Goal: Information Seeking & Learning: Learn about a topic

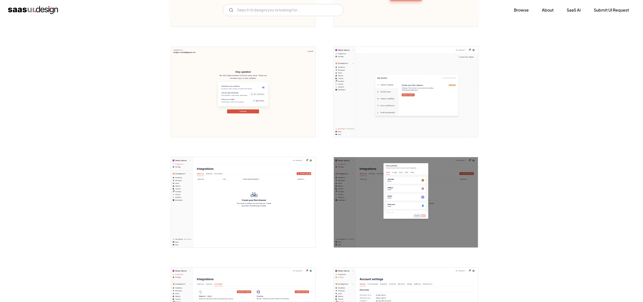
scroll to position [294, 0]
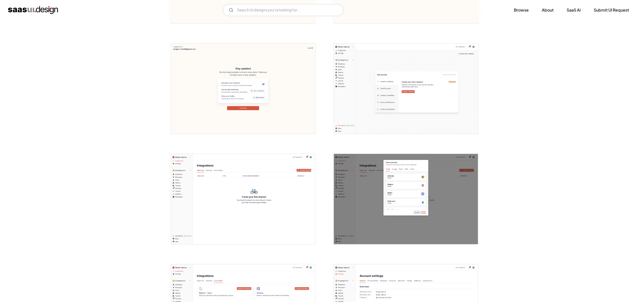
click at [261, 189] on img "open lightbox" at bounding box center [243, 199] width 144 height 90
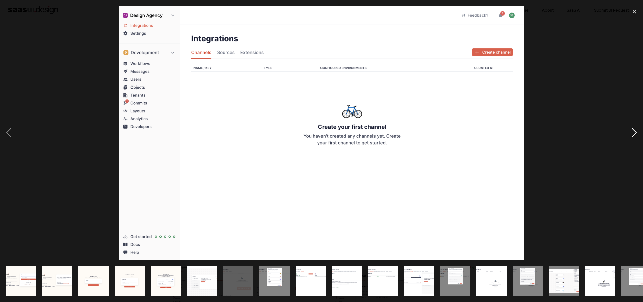
click at [631, 135] on div "next image" at bounding box center [634, 132] width 17 height 253
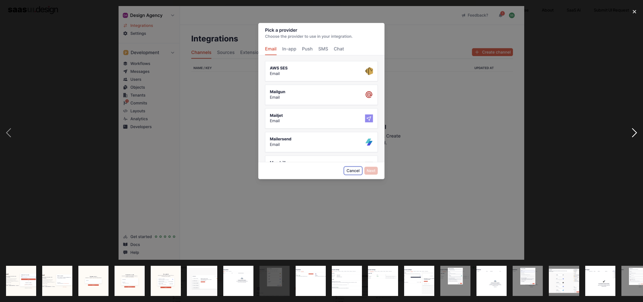
click at [631, 135] on div "next image" at bounding box center [634, 132] width 17 height 253
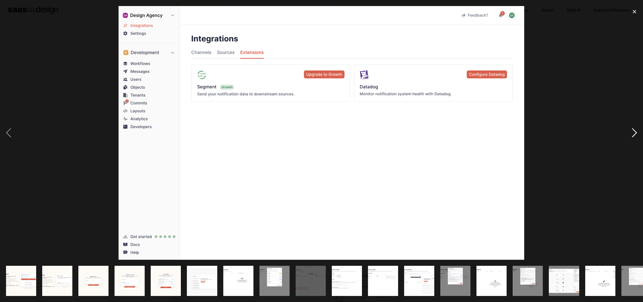
click at [631, 135] on div "next image" at bounding box center [634, 132] width 17 height 253
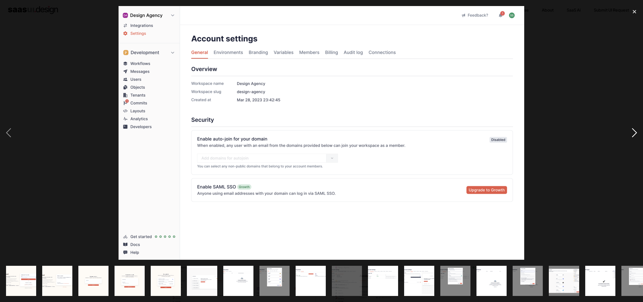
click at [632, 132] on div "next image" at bounding box center [634, 132] width 17 height 253
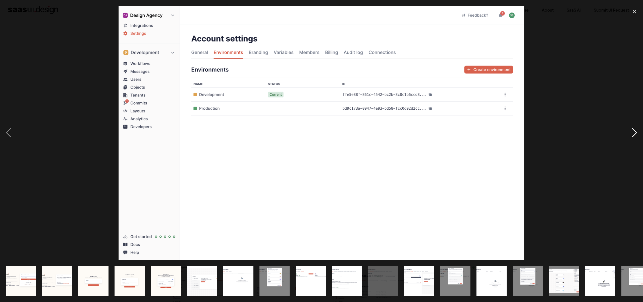
click at [632, 132] on div "next image" at bounding box center [634, 132] width 17 height 253
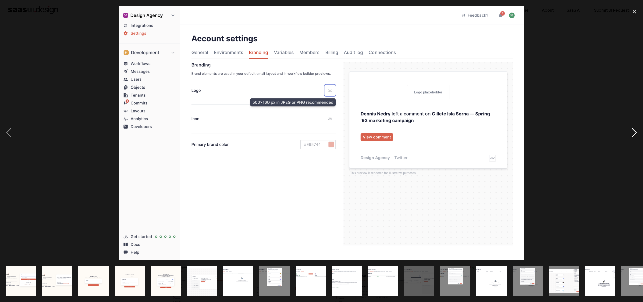
click at [632, 132] on div "next image" at bounding box center [634, 132] width 17 height 253
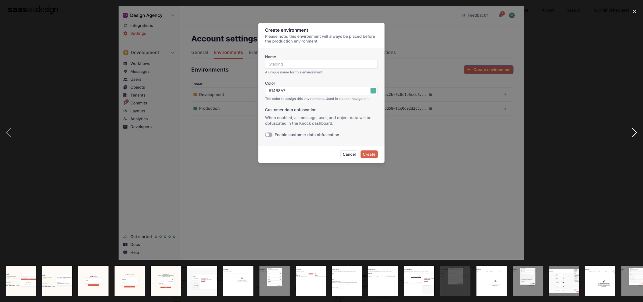
click at [632, 132] on div "next image" at bounding box center [634, 132] width 17 height 253
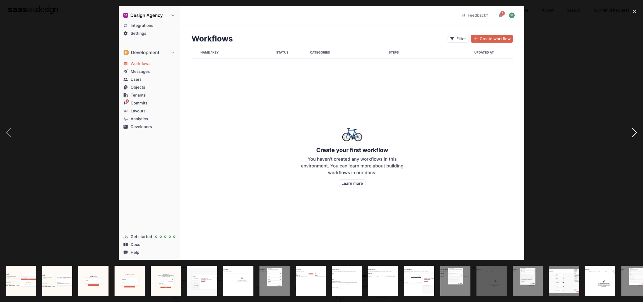
click at [632, 132] on div "next image" at bounding box center [634, 132] width 17 height 253
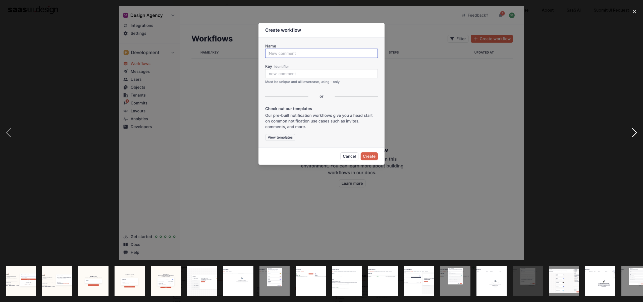
click at [632, 132] on div "next image" at bounding box center [634, 132] width 17 height 253
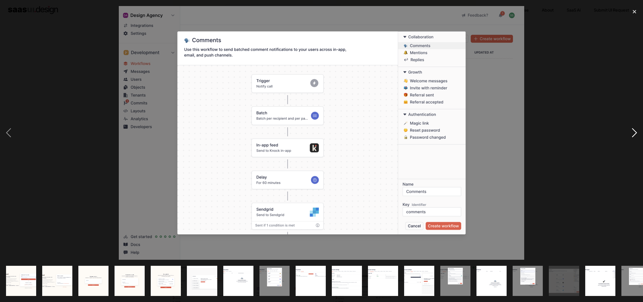
click at [632, 132] on div "next image" at bounding box center [634, 132] width 17 height 253
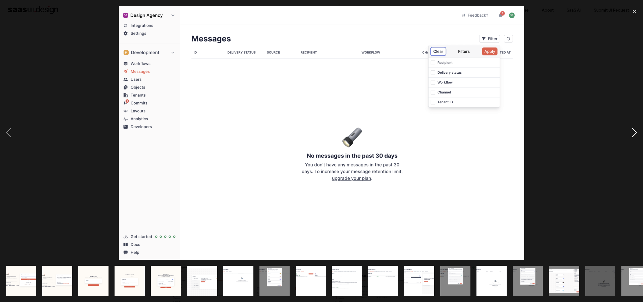
click at [632, 132] on div "next image" at bounding box center [634, 132] width 17 height 253
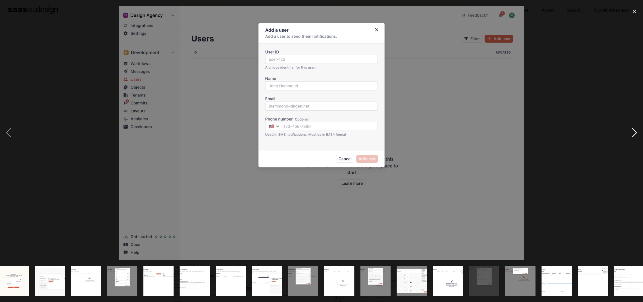
scroll to position [0, 195]
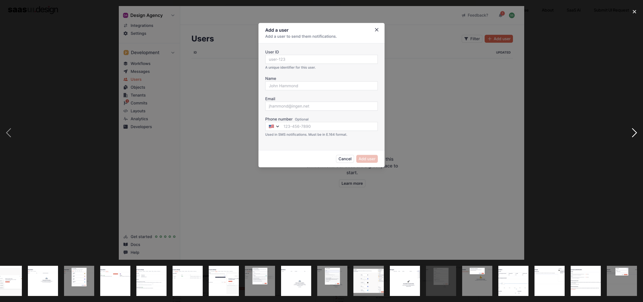
click at [632, 132] on div "next image" at bounding box center [634, 132] width 17 height 253
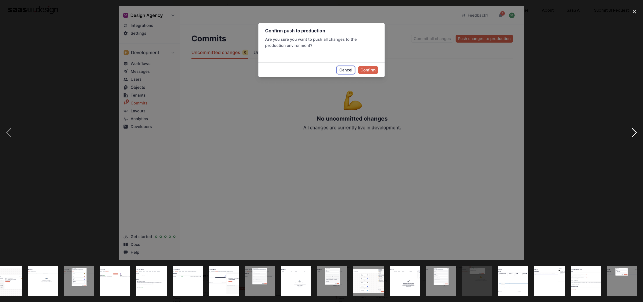
click at [632, 132] on div "next image" at bounding box center [634, 132] width 17 height 253
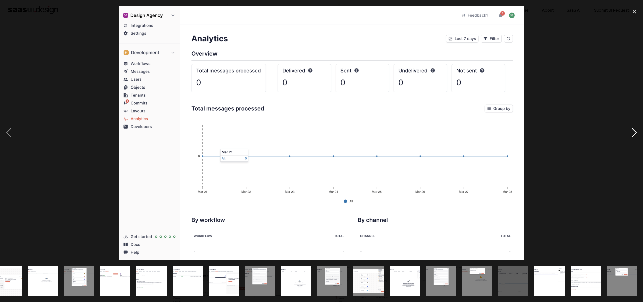
click at [632, 132] on div "next image" at bounding box center [634, 132] width 17 height 253
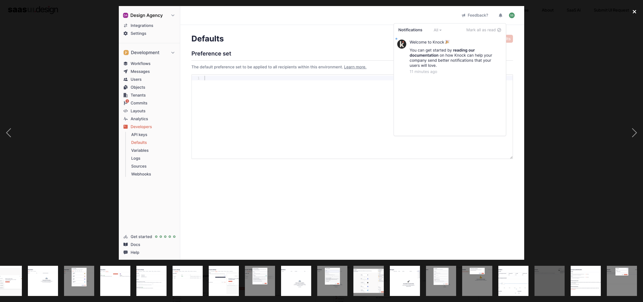
click at [633, 12] on div "close lightbox" at bounding box center [634, 11] width 17 height 11
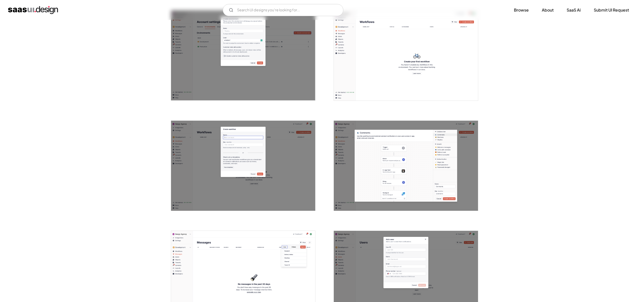
scroll to position [875, 0]
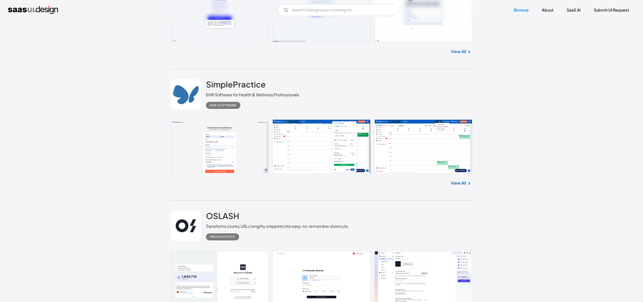
scroll to position [891, 0]
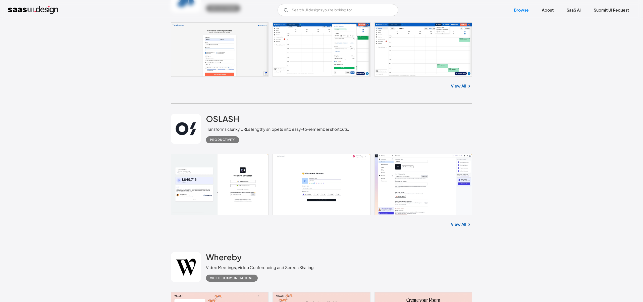
click at [453, 89] on div "View All" at bounding box center [321, 85] width 301 height 17
click at [461, 83] on link "View All" at bounding box center [458, 86] width 15 height 6
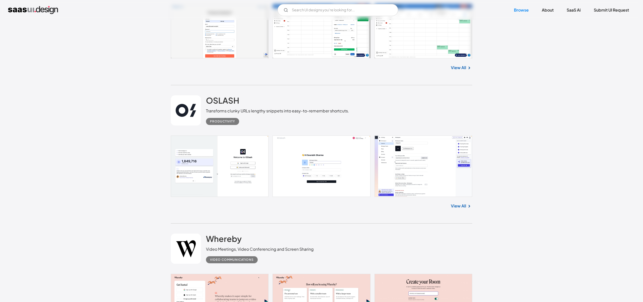
scroll to position [940, 0]
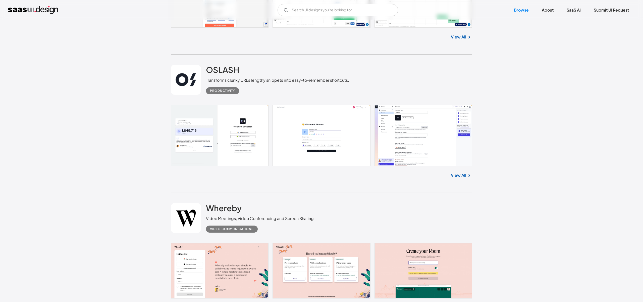
click at [459, 174] on link "View All" at bounding box center [458, 175] width 15 height 6
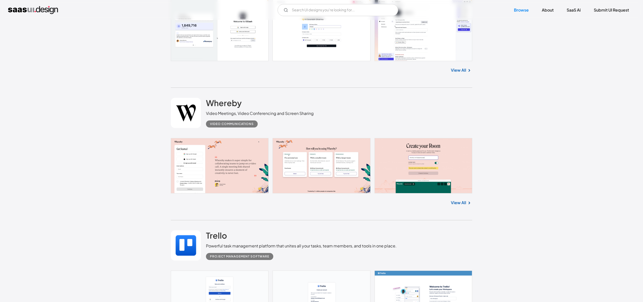
scroll to position [1188, 0]
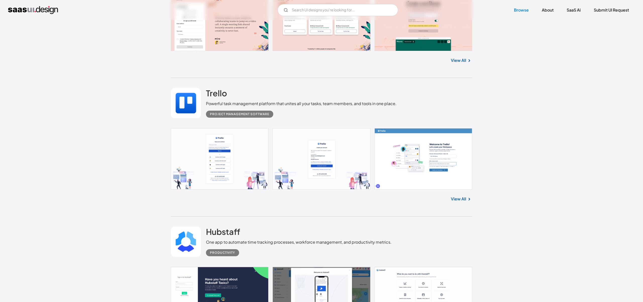
click at [465, 192] on div "View All" at bounding box center [321, 197] width 301 height 17
click at [462, 195] on div "View All" at bounding box center [321, 197] width 301 height 17
click at [457, 199] on link "View All" at bounding box center [458, 199] width 15 height 6
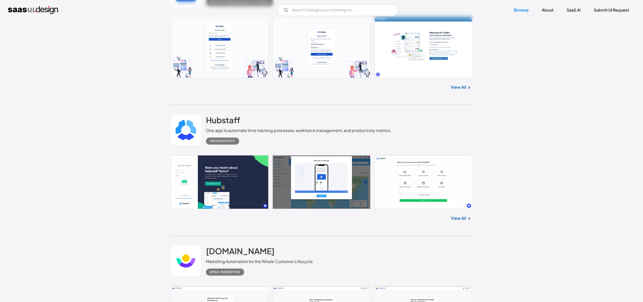
scroll to position [1392, 0]
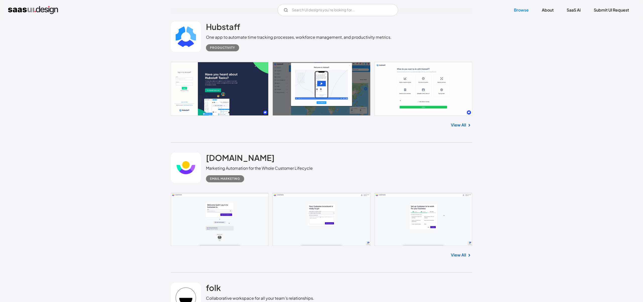
click at [458, 125] on link "View All" at bounding box center [458, 125] width 15 height 6
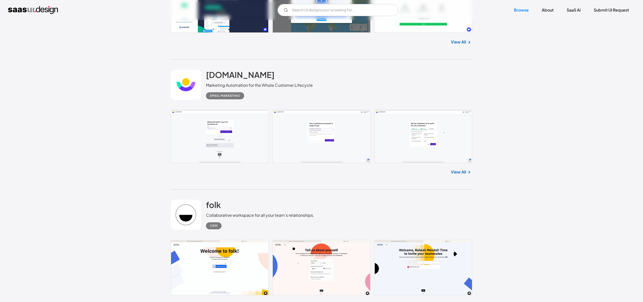
click at [460, 172] on link "View All" at bounding box center [458, 172] width 15 height 6
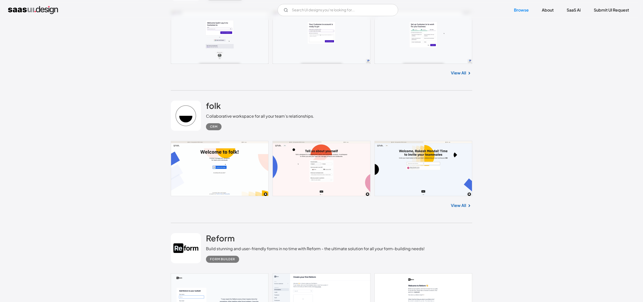
click at [460, 204] on link "View All" at bounding box center [458, 205] width 15 height 6
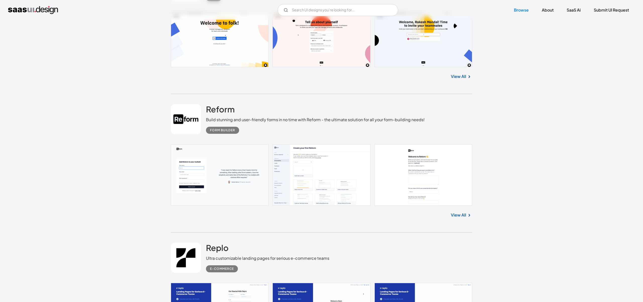
click at [458, 215] on link "View All" at bounding box center [458, 215] width 15 height 6
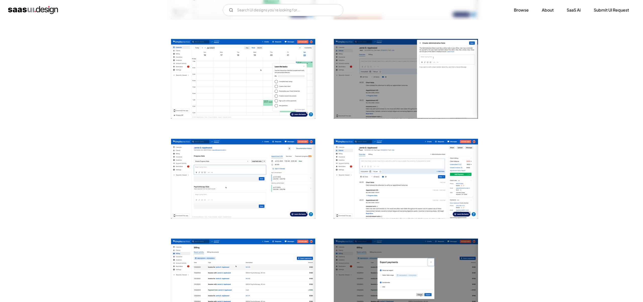
scroll to position [350, 0]
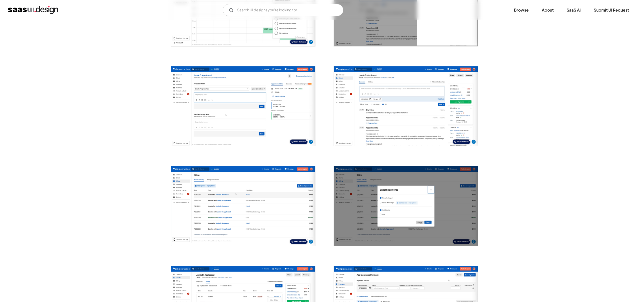
click at [265, 113] on img "open lightbox" at bounding box center [243, 106] width 144 height 80
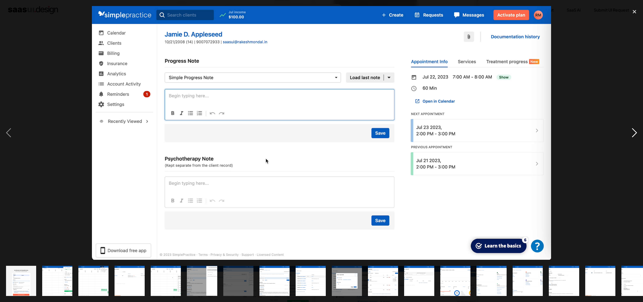
click at [634, 133] on div "next image" at bounding box center [634, 132] width 17 height 253
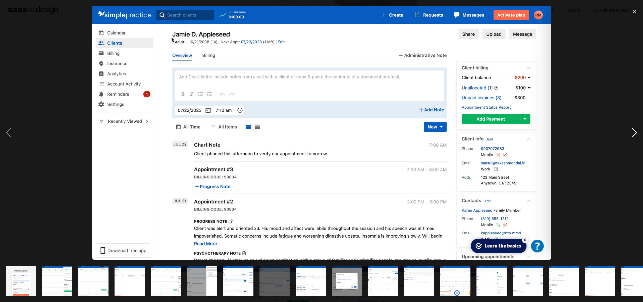
click at [636, 132] on div "next image" at bounding box center [634, 132] width 17 height 253
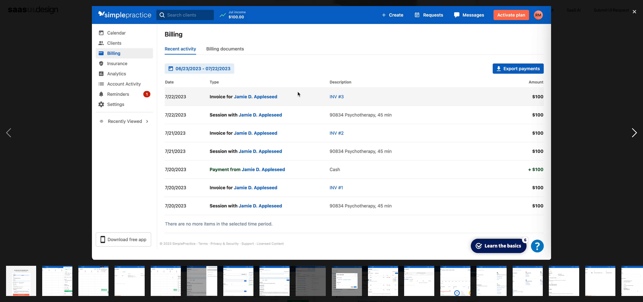
click at [636, 132] on div "next image" at bounding box center [634, 132] width 17 height 253
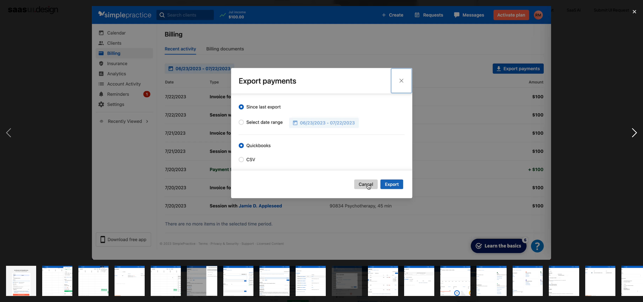
click at [636, 132] on div "next image" at bounding box center [634, 132] width 17 height 253
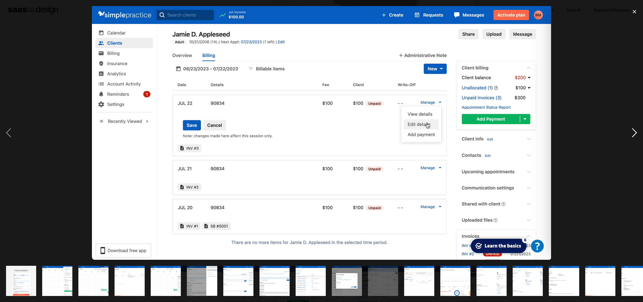
click at [636, 132] on div "next image" at bounding box center [634, 132] width 17 height 253
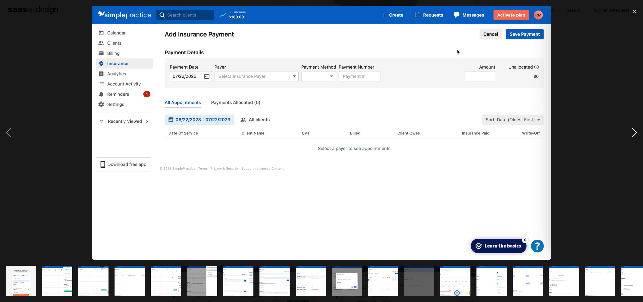
click at [636, 132] on div "next image" at bounding box center [634, 132] width 17 height 253
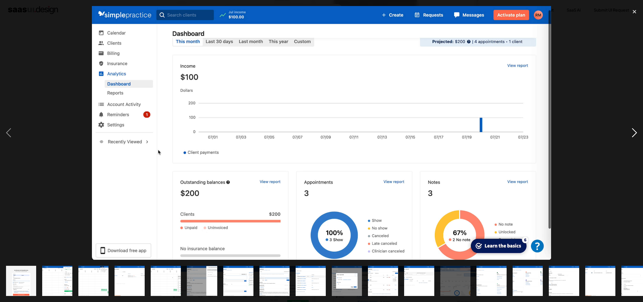
click at [636, 132] on div "next image" at bounding box center [634, 132] width 17 height 253
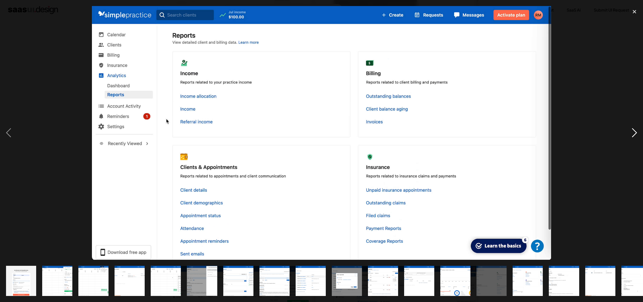
click at [636, 132] on div "next image" at bounding box center [634, 132] width 17 height 253
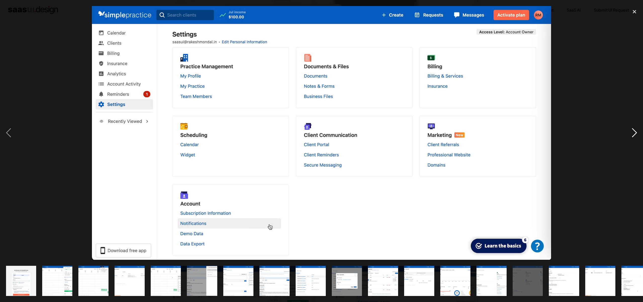
click at [636, 132] on div "next image" at bounding box center [634, 132] width 17 height 253
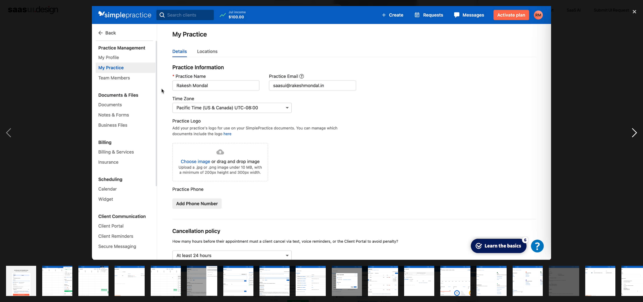
click at [637, 132] on div "next image" at bounding box center [634, 132] width 17 height 253
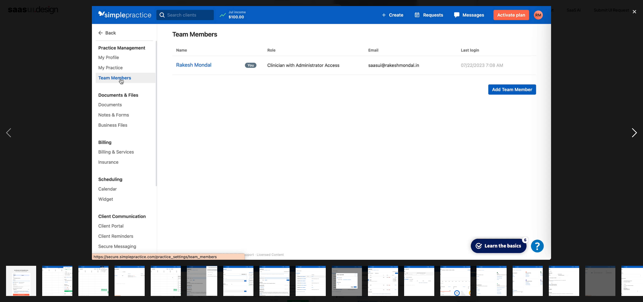
click at [637, 132] on div "next image" at bounding box center [634, 132] width 17 height 253
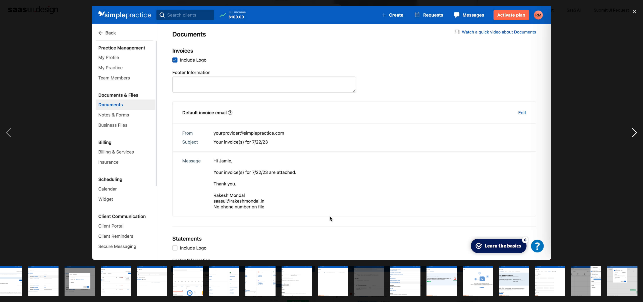
scroll to position [0, 268]
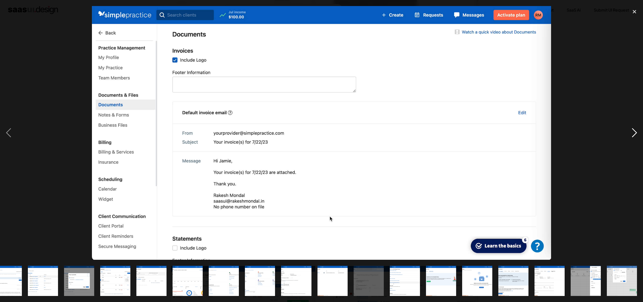
click at [637, 132] on div "next image" at bounding box center [634, 132] width 17 height 253
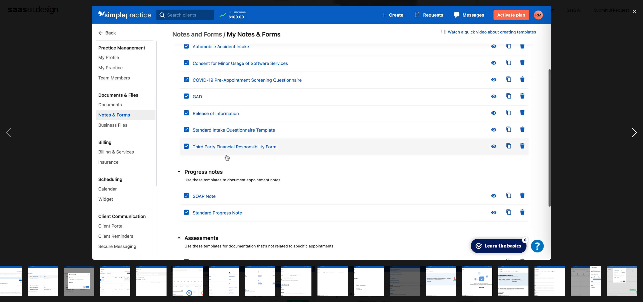
click at [637, 132] on div "next image" at bounding box center [634, 132] width 17 height 253
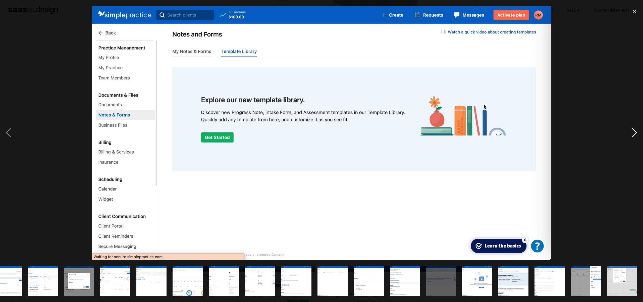
click at [637, 132] on div "next image" at bounding box center [634, 132] width 17 height 253
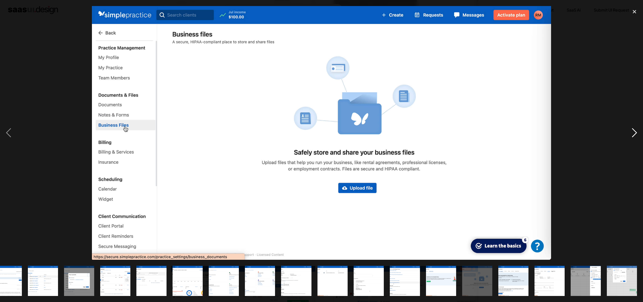
click at [637, 132] on div "next image" at bounding box center [634, 132] width 17 height 253
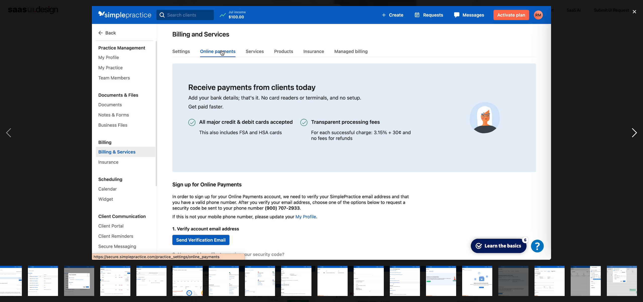
click at [637, 132] on div "next image" at bounding box center [634, 132] width 17 height 253
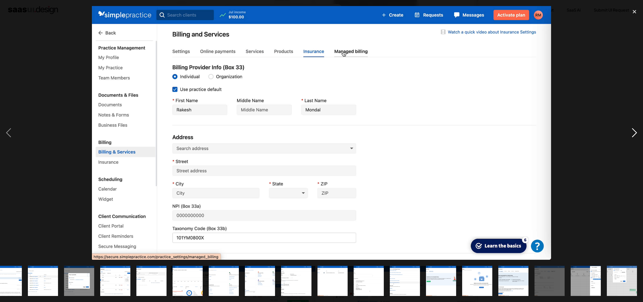
click at [637, 132] on div "next image" at bounding box center [634, 132] width 17 height 253
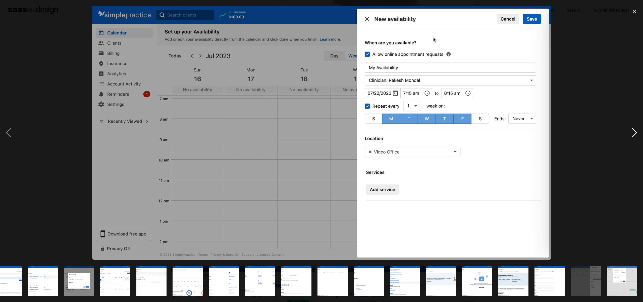
click at [637, 132] on div "next image" at bounding box center [634, 132] width 17 height 253
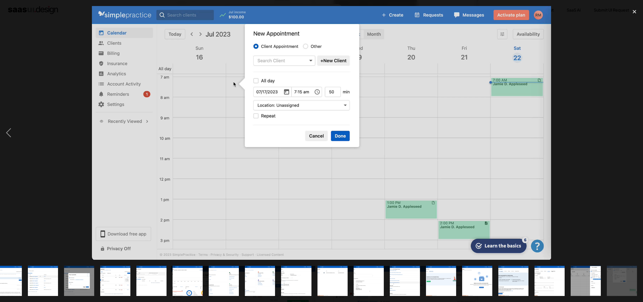
click at [637, 132] on div "next image" at bounding box center [634, 132] width 17 height 253
click at [633, 11] on div "close lightbox" at bounding box center [634, 11] width 17 height 11
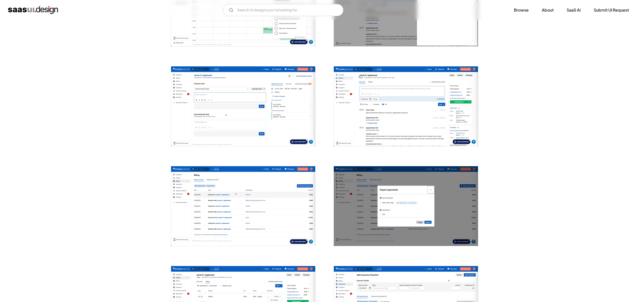
scroll to position [0, 0]
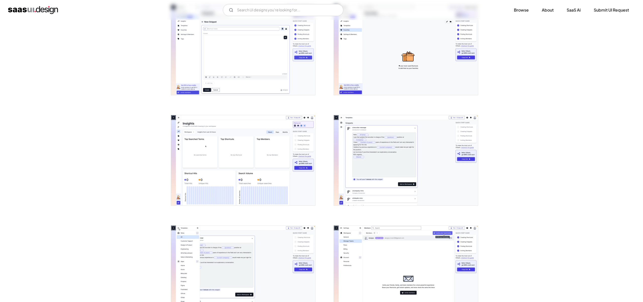
scroll to position [579, 0]
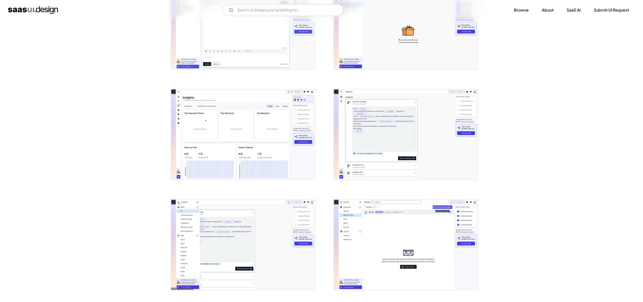
click at [388, 148] on img "open lightbox" at bounding box center [406, 134] width 144 height 90
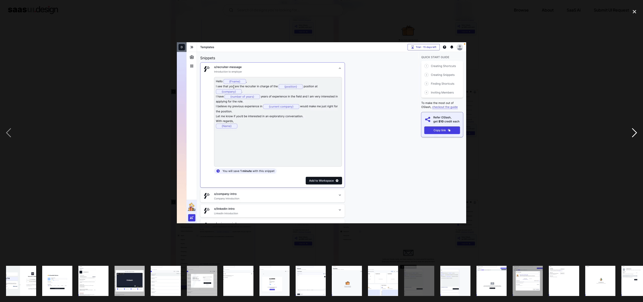
click at [633, 129] on div "next image" at bounding box center [634, 132] width 17 height 253
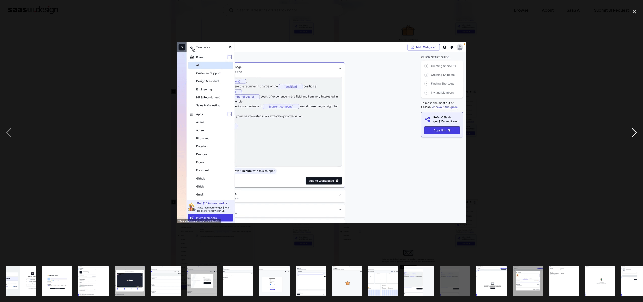
click at [633, 129] on div "next image" at bounding box center [634, 132] width 17 height 253
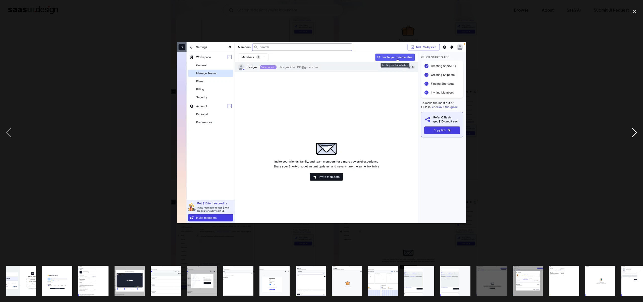
click at [633, 129] on div "next image" at bounding box center [634, 132] width 17 height 253
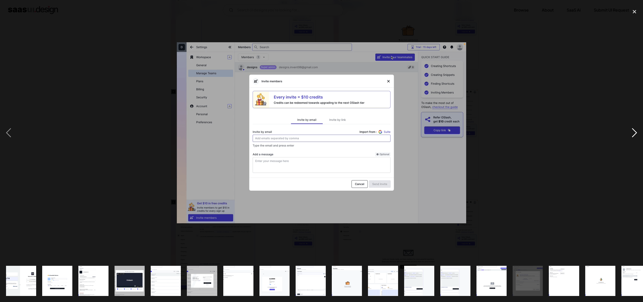
click at [633, 129] on div "next image" at bounding box center [634, 132] width 17 height 253
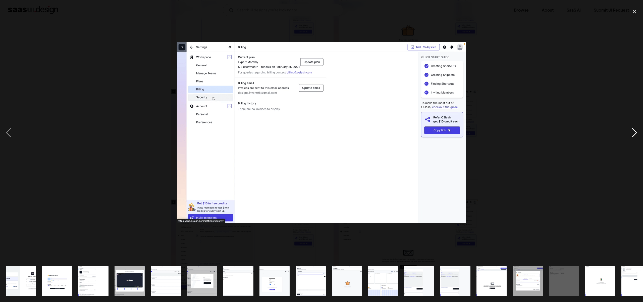
click at [634, 134] on div "next image" at bounding box center [634, 132] width 17 height 253
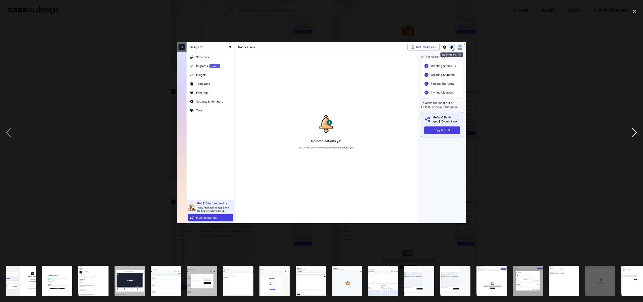
click at [634, 134] on div "next image" at bounding box center [634, 132] width 17 height 253
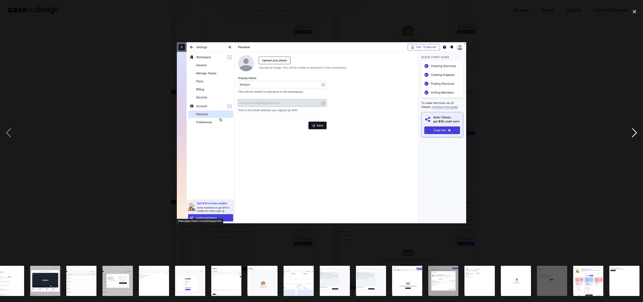
scroll to position [0, 87]
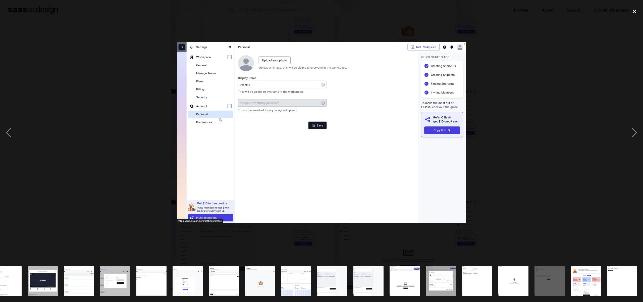
click at [633, 10] on div "close lightbox" at bounding box center [634, 11] width 17 height 11
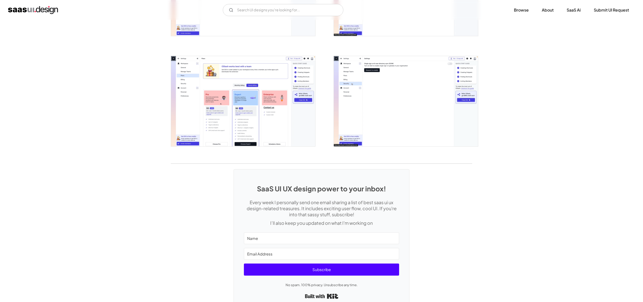
scroll to position [1065, 0]
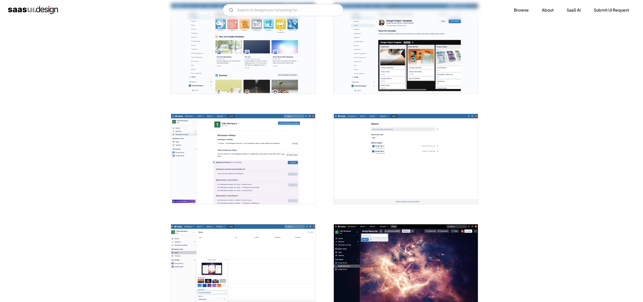
scroll to position [959, 0]
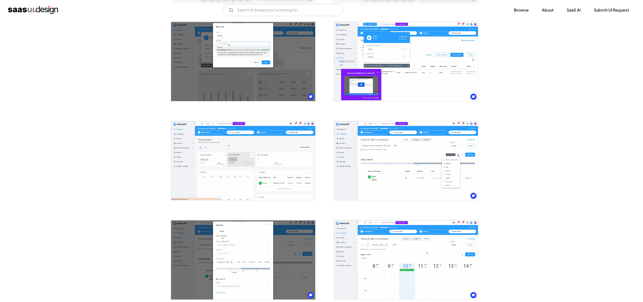
scroll to position [561, 0]
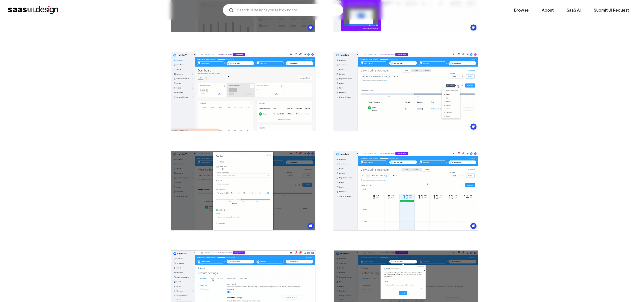
click at [428, 97] on img "open lightbox" at bounding box center [406, 91] width 144 height 79
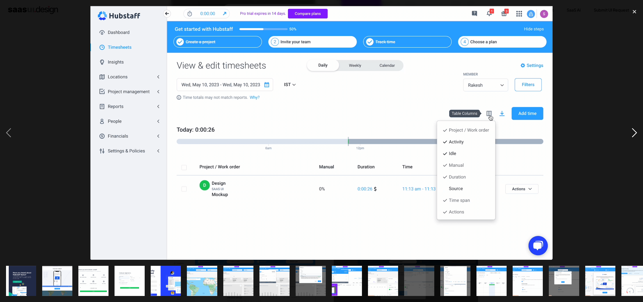
click at [629, 133] on div "next image" at bounding box center [634, 132] width 17 height 253
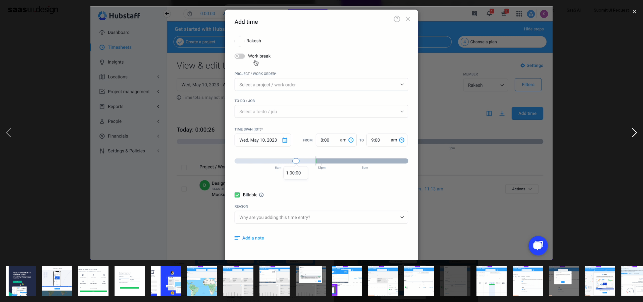
click at [629, 133] on div "next image" at bounding box center [634, 132] width 17 height 253
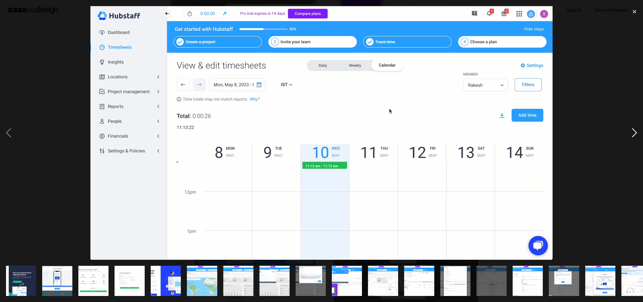
click at [632, 135] on div "next image" at bounding box center [634, 132] width 17 height 253
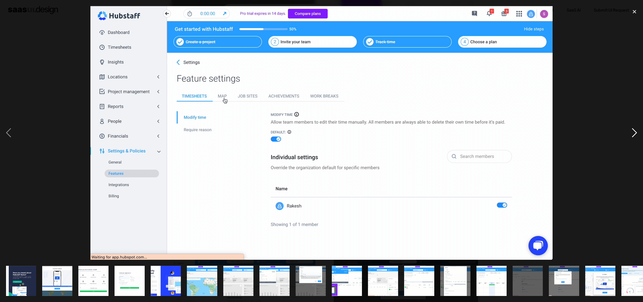
click at [635, 134] on div "next image" at bounding box center [634, 132] width 17 height 253
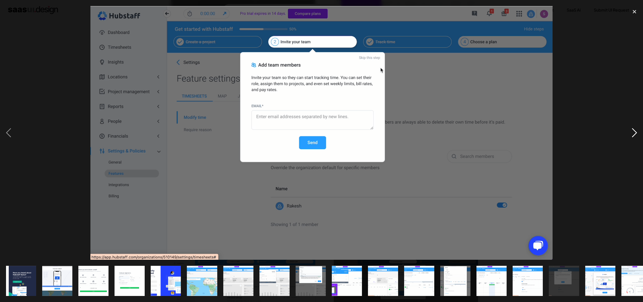
click at [635, 134] on div "next image" at bounding box center [634, 132] width 17 height 253
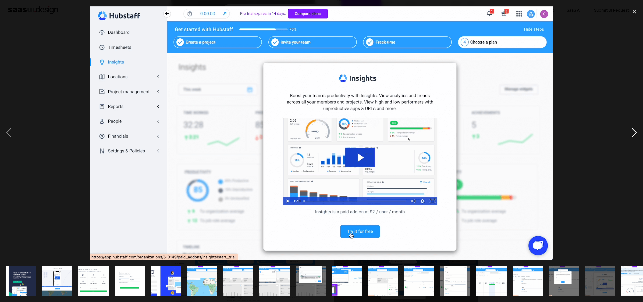
click at [635, 134] on div "next image" at bounding box center [634, 132] width 17 height 253
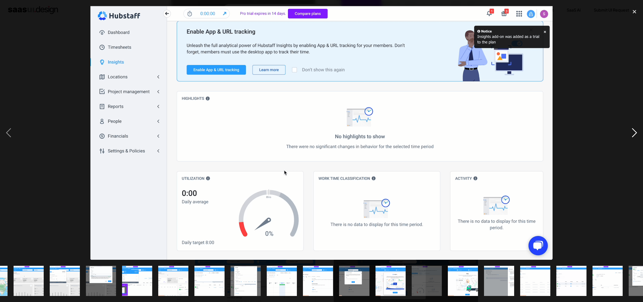
scroll to position [0, 268]
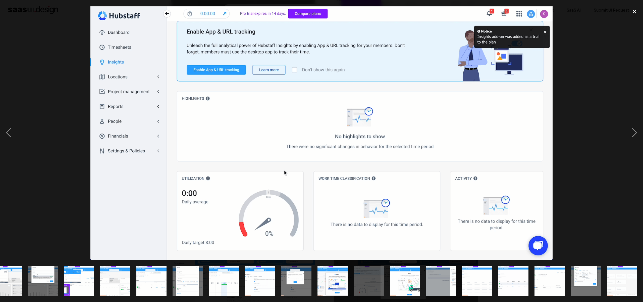
click at [634, 11] on div "close lightbox" at bounding box center [634, 11] width 17 height 11
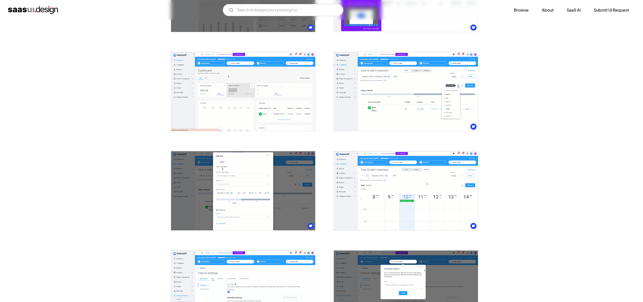
scroll to position [0, 0]
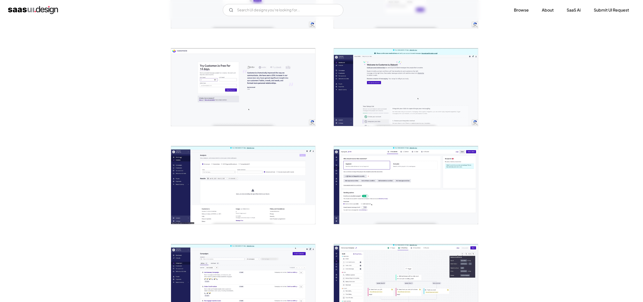
scroll to position [361, 0]
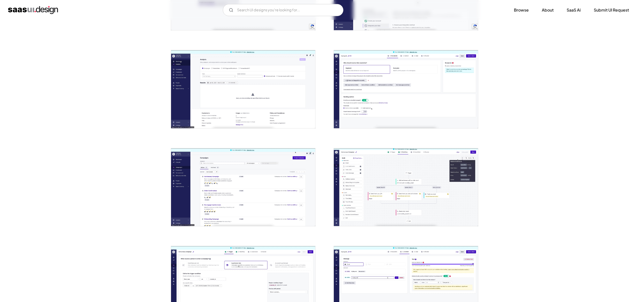
click at [274, 93] on img "open lightbox" at bounding box center [243, 89] width 144 height 78
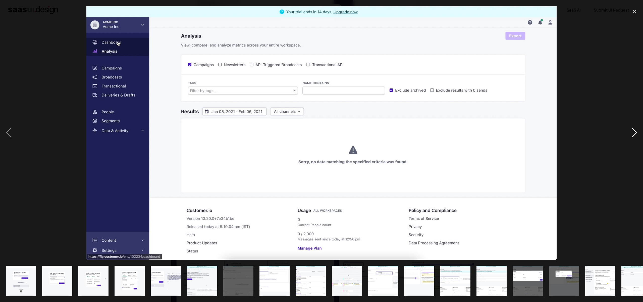
click at [637, 130] on div "next image" at bounding box center [634, 132] width 17 height 253
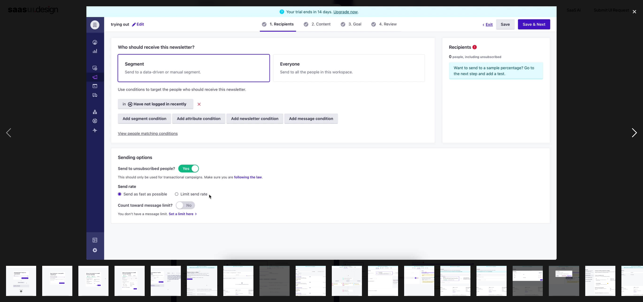
click at [634, 130] on div "next image" at bounding box center [634, 132] width 17 height 253
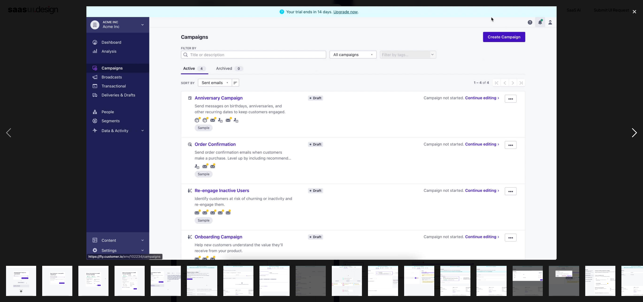
click at [634, 133] on div "next image" at bounding box center [634, 132] width 17 height 253
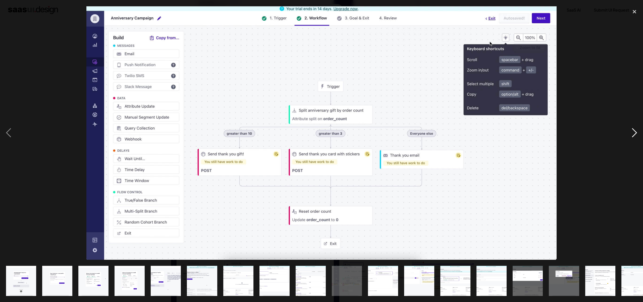
click at [634, 133] on div "next image" at bounding box center [634, 132] width 17 height 253
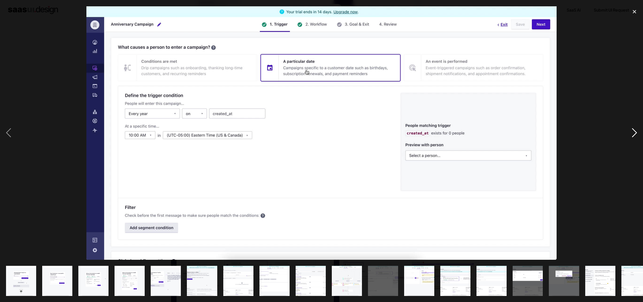
click at [634, 133] on div "next image" at bounding box center [634, 132] width 17 height 253
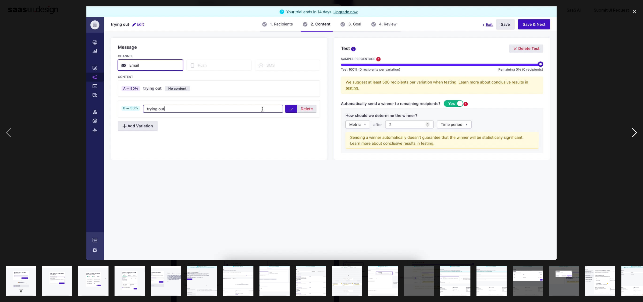
click at [634, 133] on div "next image" at bounding box center [634, 132] width 17 height 253
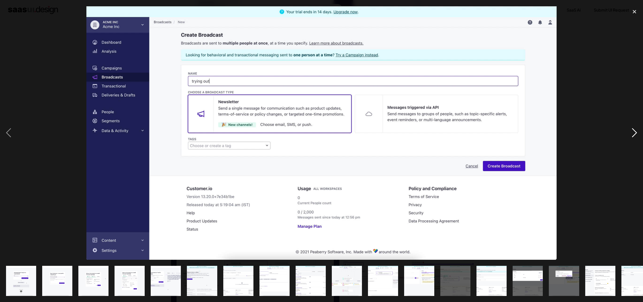
click at [634, 132] on div "next image" at bounding box center [634, 132] width 17 height 253
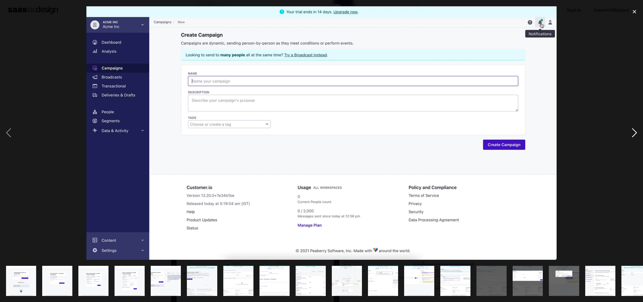
click at [634, 132] on div "next image" at bounding box center [634, 132] width 17 height 253
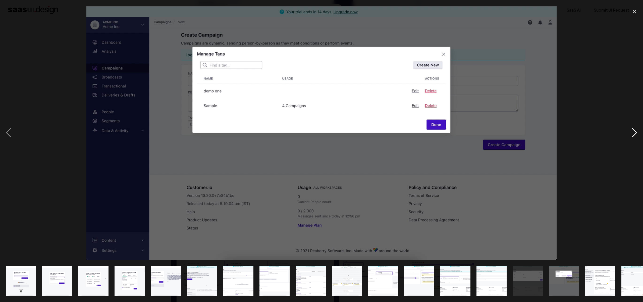
click at [635, 132] on div "next image" at bounding box center [634, 132] width 17 height 253
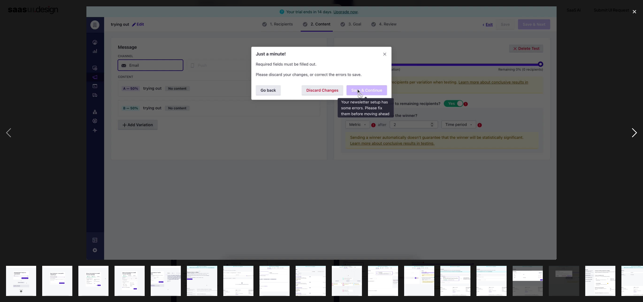
click at [635, 132] on div "next image" at bounding box center [634, 132] width 17 height 253
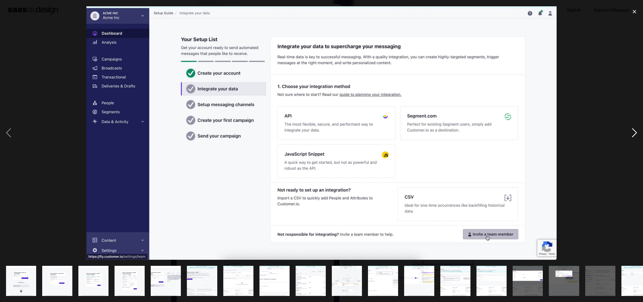
click at [635, 132] on div "next image" at bounding box center [634, 132] width 17 height 253
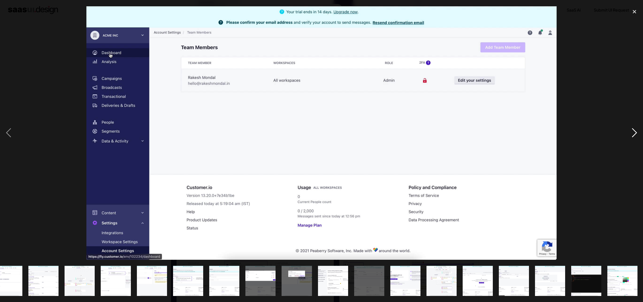
scroll to position [0, 268]
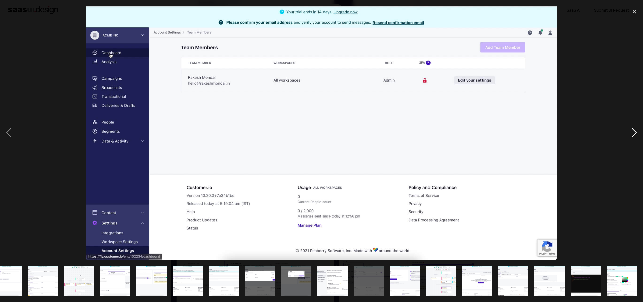
click at [635, 132] on div "next image" at bounding box center [634, 132] width 17 height 253
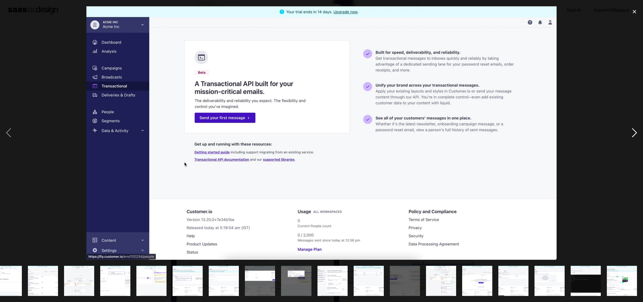
click at [635, 132] on div "next image" at bounding box center [634, 132] width 17 height 253
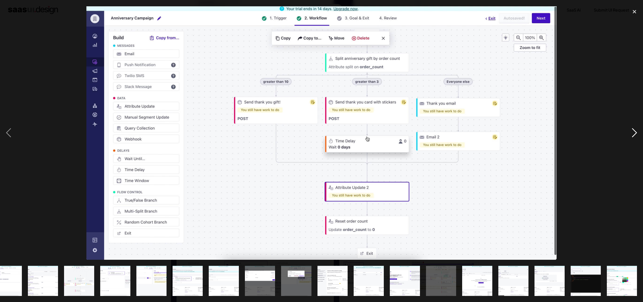
click at [635, 132] on div "next image" at bounding box center [634, 132] width 17 height 253
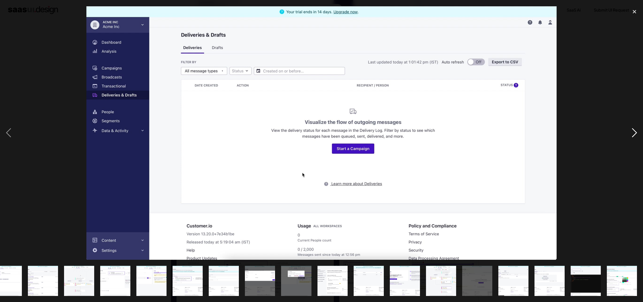
click at [635, 132] on div "next image" at bounding box center [634, 132] width 17 height 253
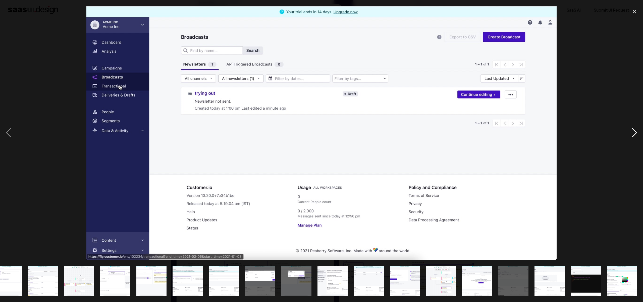
click at [635, 132] on div "next image" at bounding box center [634, 132] width 17 height 253
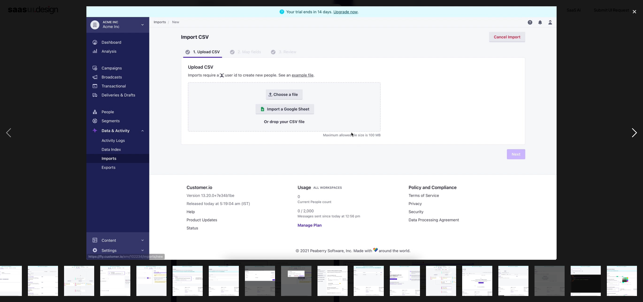
click at [635, 132] on div "next image" at bounding box center [634, 132] width 17 height 253
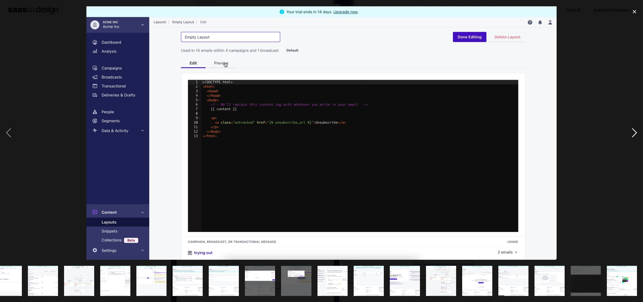
click at [635, 132] on div "next image" at bounding box center [634, 132] width 17 height 253
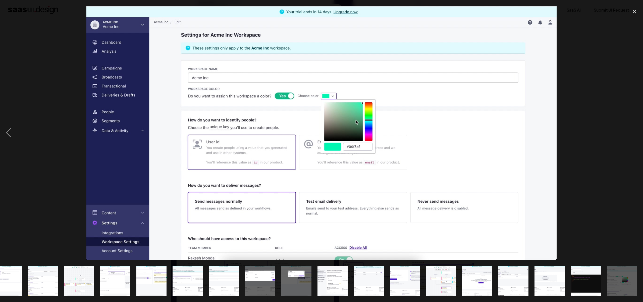
click at [635, 132] on div "next image" at bounding box center [634, 132] width 17 height 253
click at [634, 11] on div "close lightbox" at bounding box center [634, 11] width 17 height 11
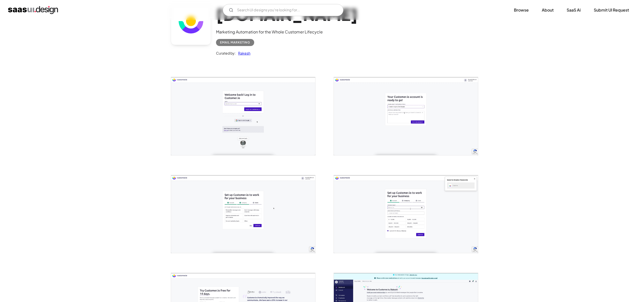
scroll to position [0, 0]
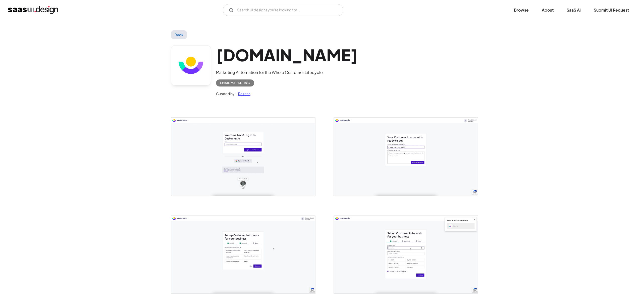
click at [183, 35] on link "Back" at bounding box center [179, 34] width 16 height 9
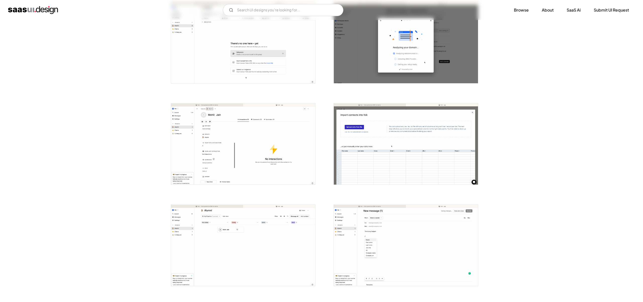
scroll to position [586, 0]
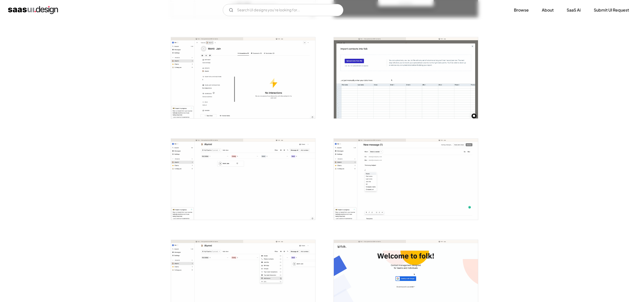
click at [392, 168] on img "open lightbox" at bounding box center [406, 178] width 144 height 81
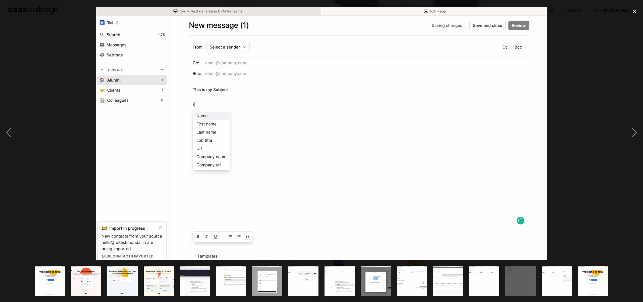
click at [636, 11] on div "close lightbox" at bounding box center [634, 11] width 17 height 11
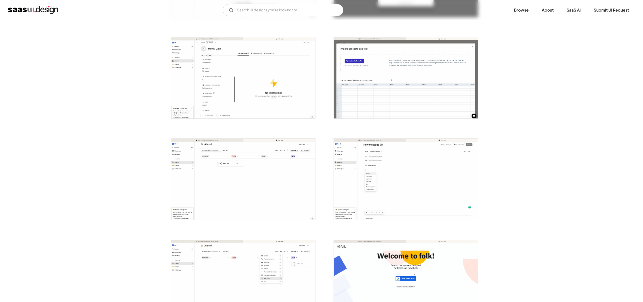
scroll to position [788, 0]
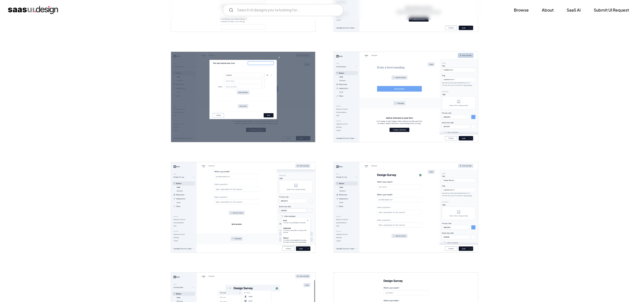
scroll to position [335, 0]
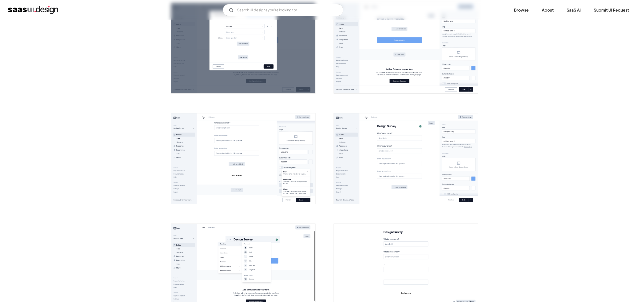
click at [441, 153] on img "open lightbox" at bounding box center [406, 158] width 144 height 90
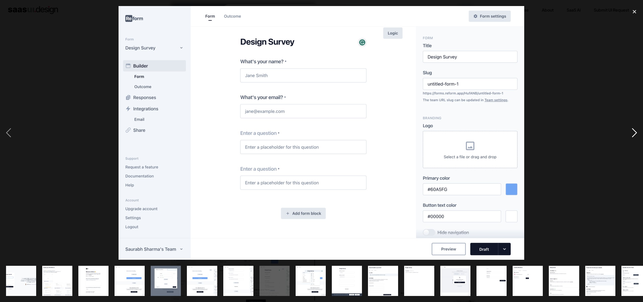
click at [638, 132] on div "next image" at bounding box center [634, 132] width 17 height 253
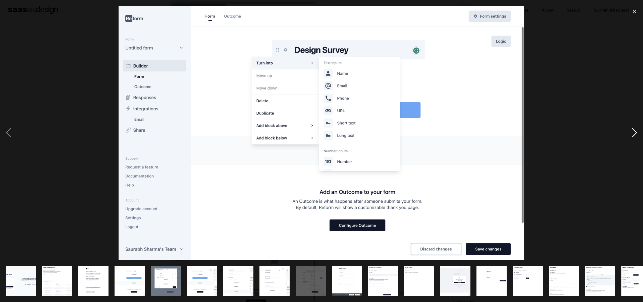
click at [635, 132] on div "next image" at bounding box center [634, 132] width 17 height 253
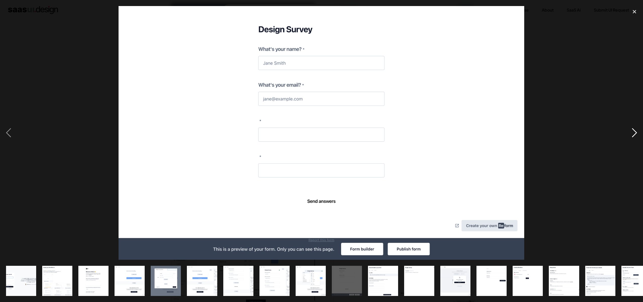
click at [635, 132] on div "next image" at bounding box center [634, 132] width 17 height 253
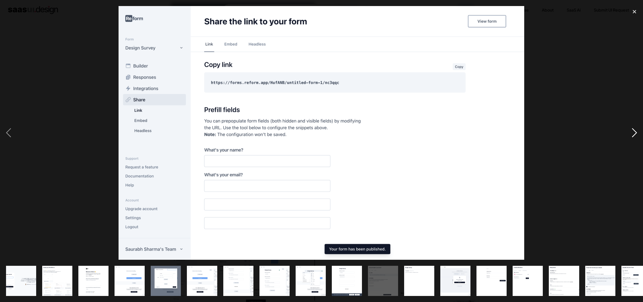
click at [635, 132] on div "next image" at bounding box center [634, 132] width 17 height 253
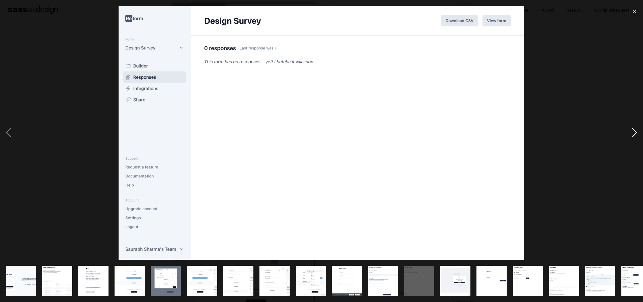
click at [635, 132] on div "next image" at bounding box center [634, 132] width 17 height 253
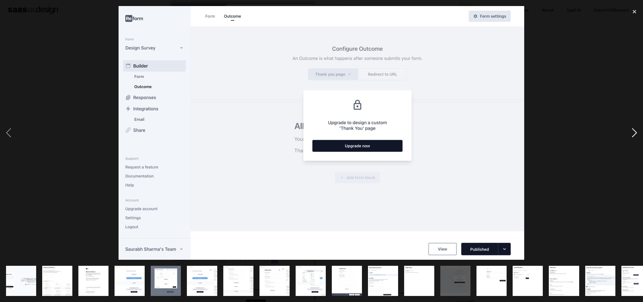
click at [635, 132] on div "next image" at bounding box center [634, 132] width 17 height 253
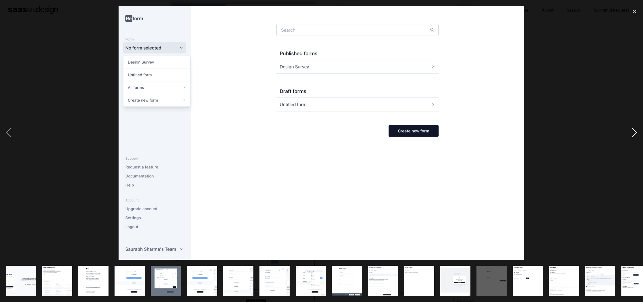
click at [635, 132] on div "next image" at bounding box center [634, 132] width 17 height 253
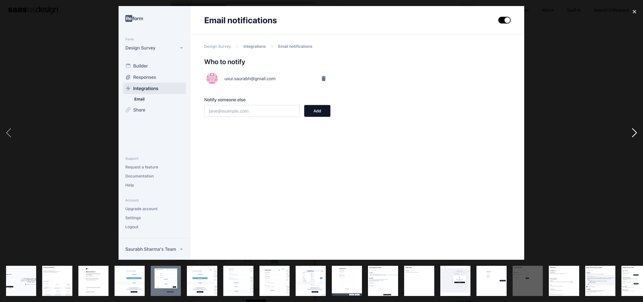
click at [635, 132] on div "next image" at bounding box center [634, 132] width 17 height 253
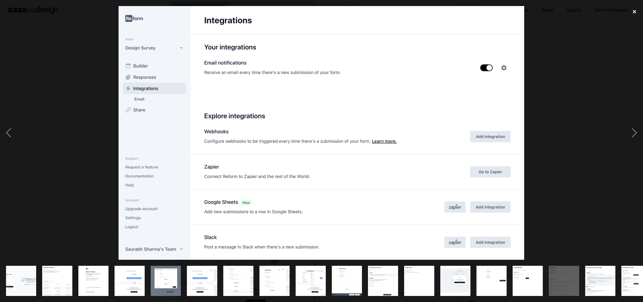
click at [635, 7] on div "close lightbox" at bounding box center [634, 11] width 17 height 11
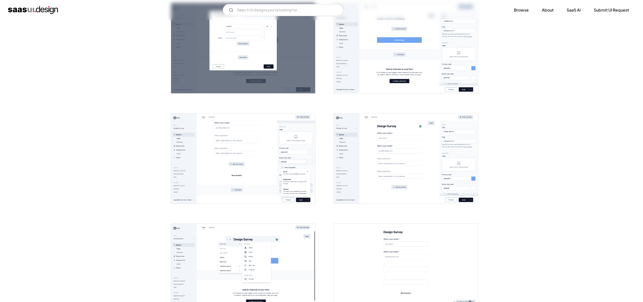
click at [403, 139] on img "open lightbox" at bounding box center [406, 158] width 144 height 90
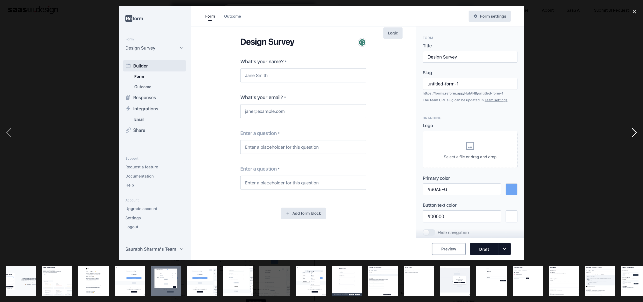
click at [632, 133] on div "next image" at bounding box center [634, 132] width 17 height 253
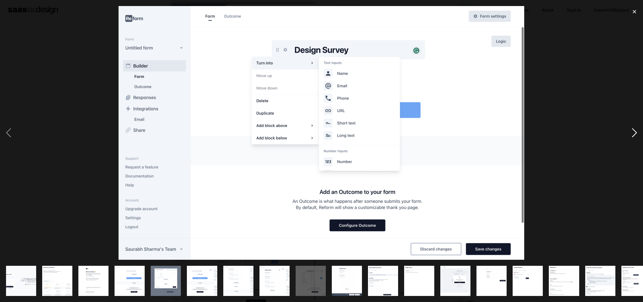
click at [632, 133] on div "next image" at bounding box center [634, 132] width 17 height 253
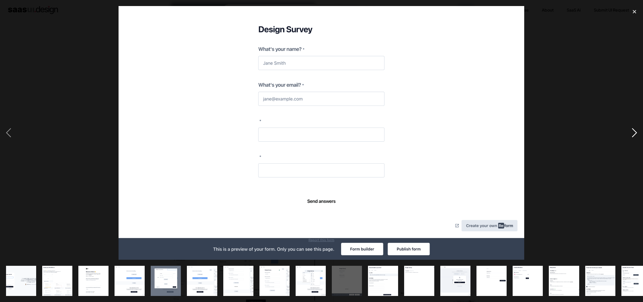
click at [632, 133] on div "next image" at bounding box center [634, 132] width 17 height 253
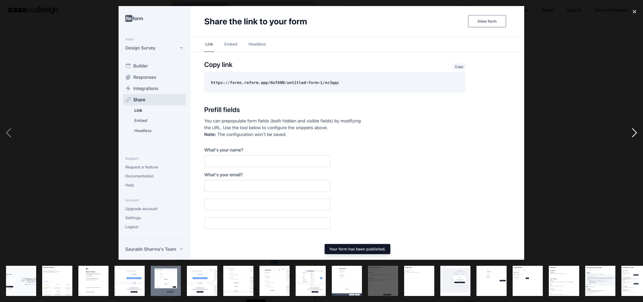
click at [632, 133] on div "next image" at bounding box center [634, 132] width 17 height 253
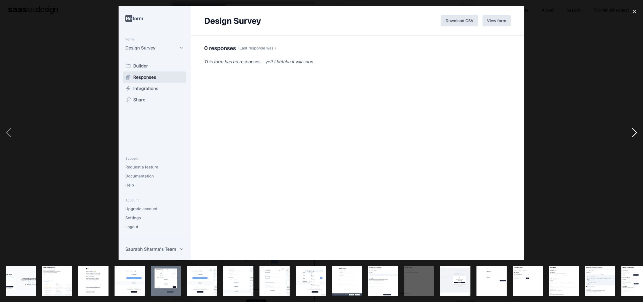
click at [633, 131] on div "next image" at bounding box center [634, 132] width 17 height 253
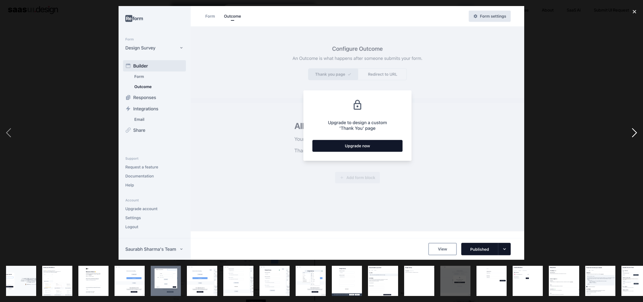
click at [633, 131] on div "next image" at bounding box center [634, 132] width 17 height 253
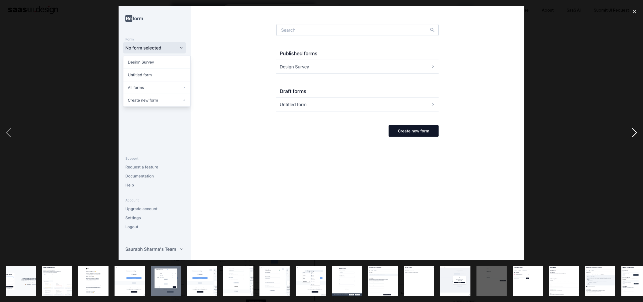
click at [633, 131] on div "next image" at bounding box center [634, 132] width 17 height 253
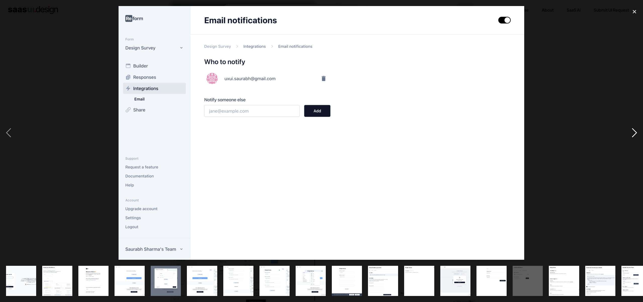
click at [633, 131] on div "next image" at bounding box center [634, 132] width 17 height 253
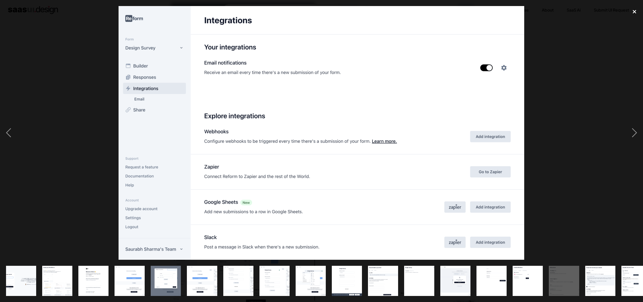
click at [633, 14] on div "close lightbox" at bounding box center [634, 11] width 17 height 11
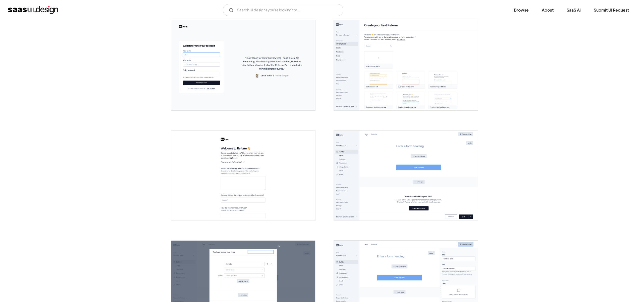
scroll to position [0, 0]
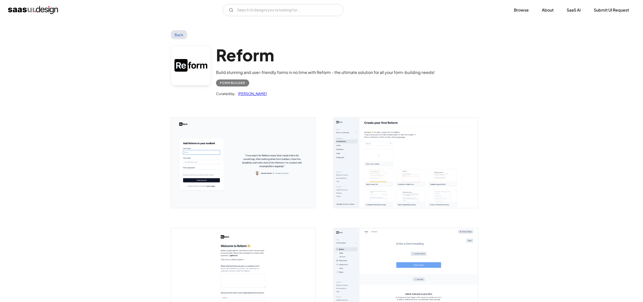
click at [182, 35] on link "Back" at bounding box center [179, 34] width 16 height 9
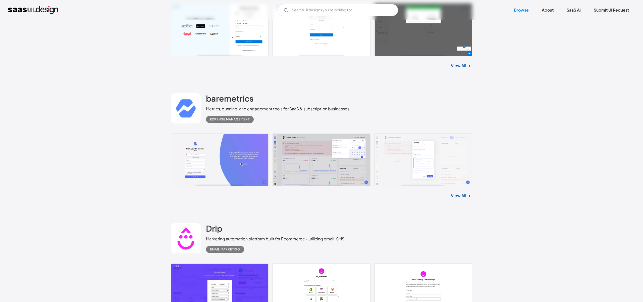
scroll to position [1591, 0]
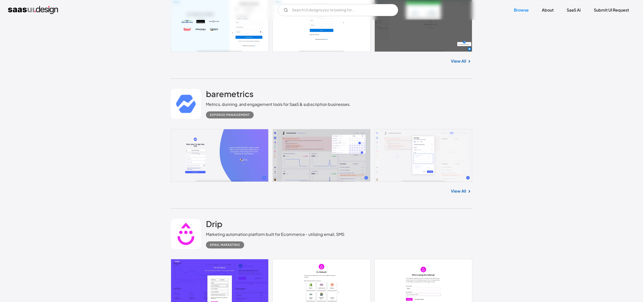
click at [457, 191] on link "View All" at bounding box center [458, 191] width 15 height 6
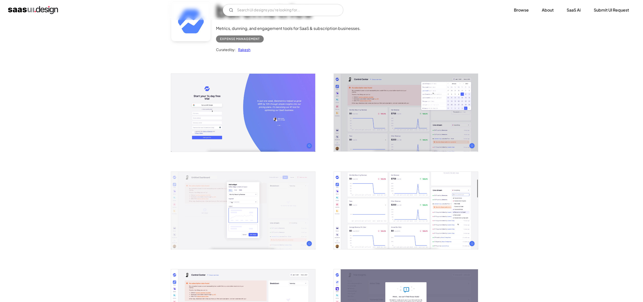
scroll to position [122, 0]
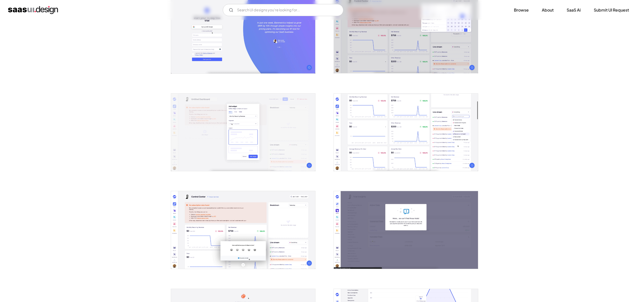
click at [269, 136] on img "open lightbox" at bounding box center [243, 132] width 144 height 78
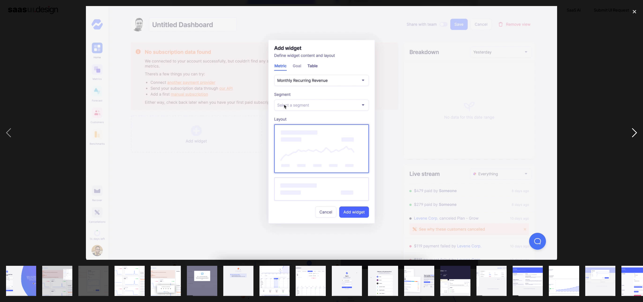
click at [634, 128] on div "next image" at bounding box center [634, 132] width 17 height 253
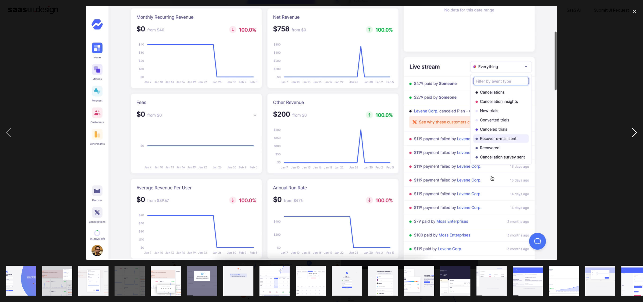
click at [634, 128] on div "next image" at bounding box center [634, 132] width 17 height 253
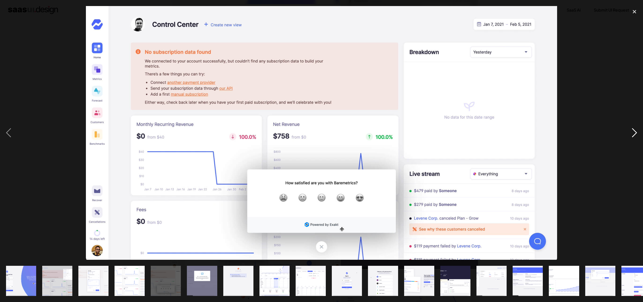
click at [634, 128] on div "next image" at bounding box center [634, 132] width 17 height 253
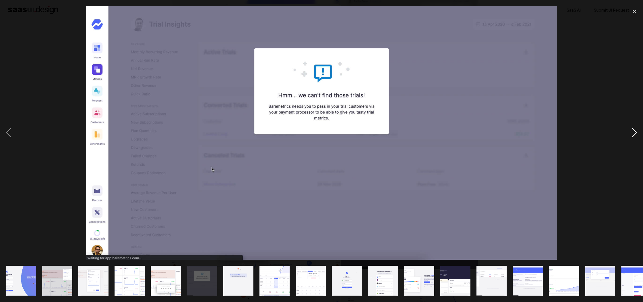
click at [634, 128] on div "next image" at bounding box center [634, 132] width 17 height 253
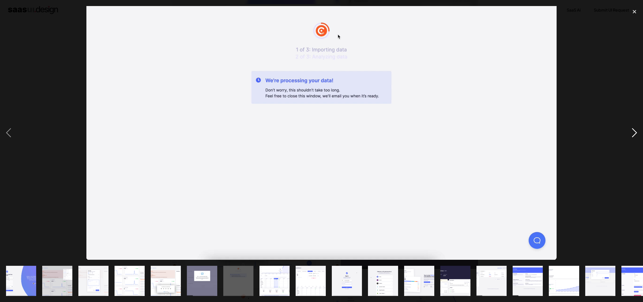
click at [634, 128] on div "next image" at bounding box center [634, 132] width 17 height 253
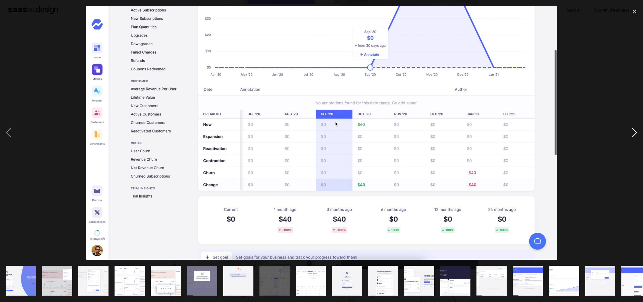
click at [634, 128] on div "next image" at bounding box center [634, 132] width 17 height 253
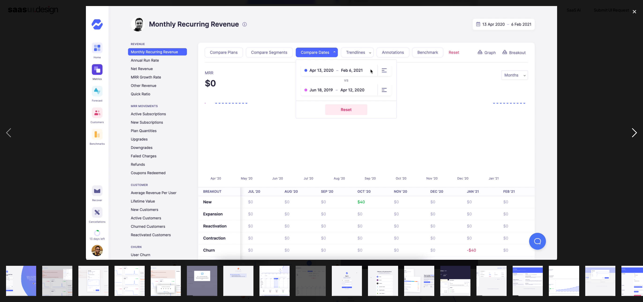
click at [634, 128] on div "next image" at bounding box center [634, 132] width 17 height 253
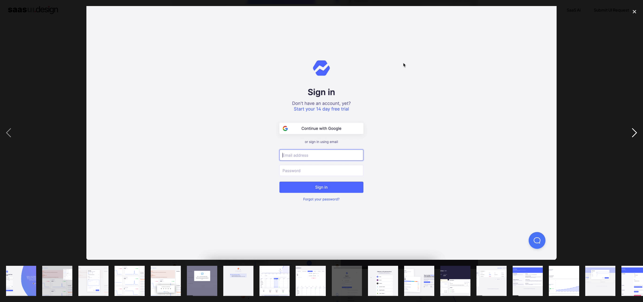
click at [634, 128] on div "next image" at bounding box center [634, 132] width 17 height 253
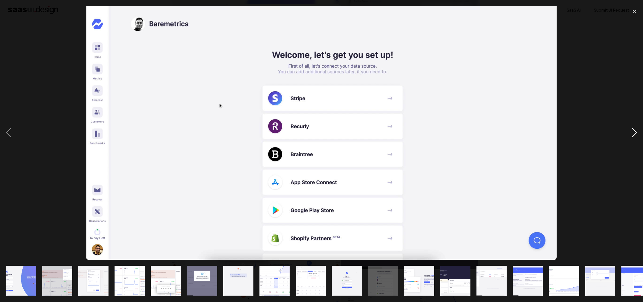
click at [634, 128] on div "next image" at bounding box center [634, 132] width 17 height 253
